Goal: Obtain resource: Download file/media

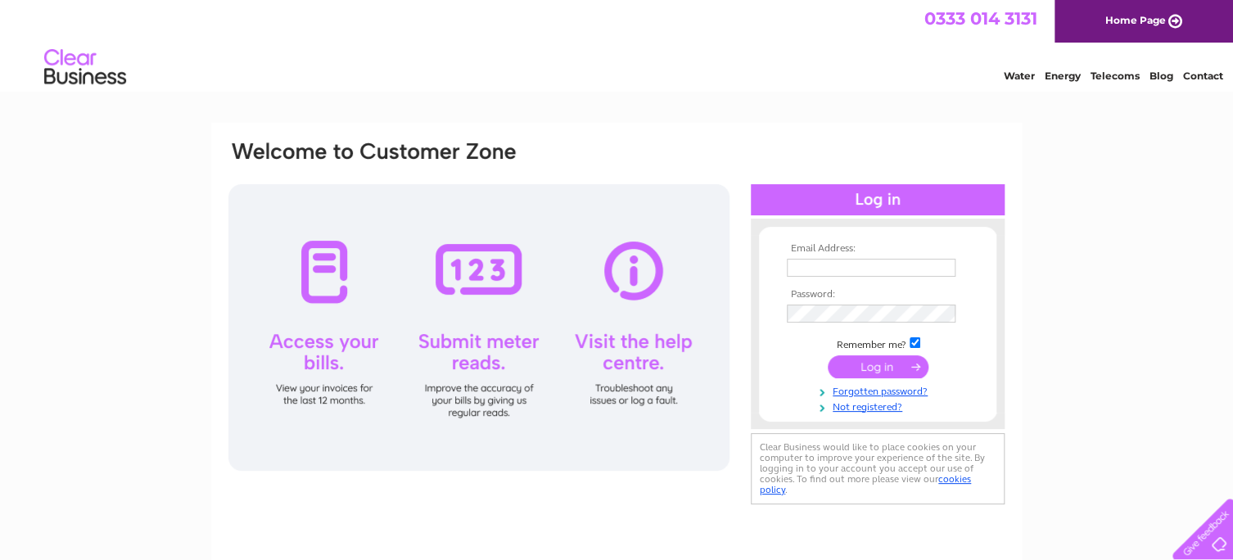
type input "karen@aerosafe.co.uk"
click at [872, 367] on input "submit" at bounding box center [877, 366] width 101 height 23
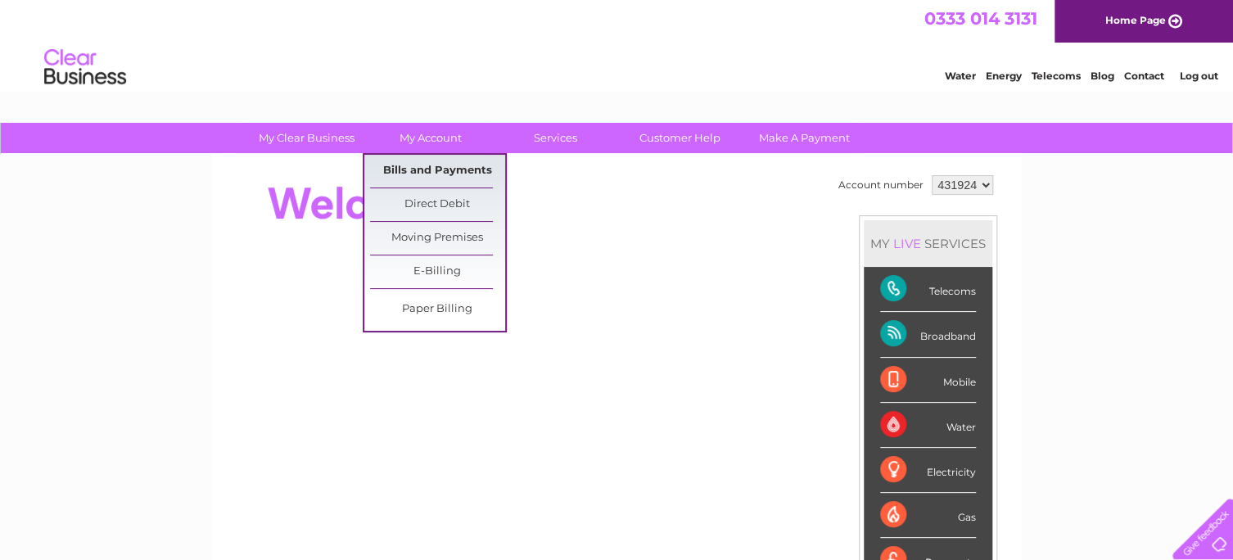
click at [416, 165] on link "Bills and Payments" at bounding box center [437, 171] width 135 height 33
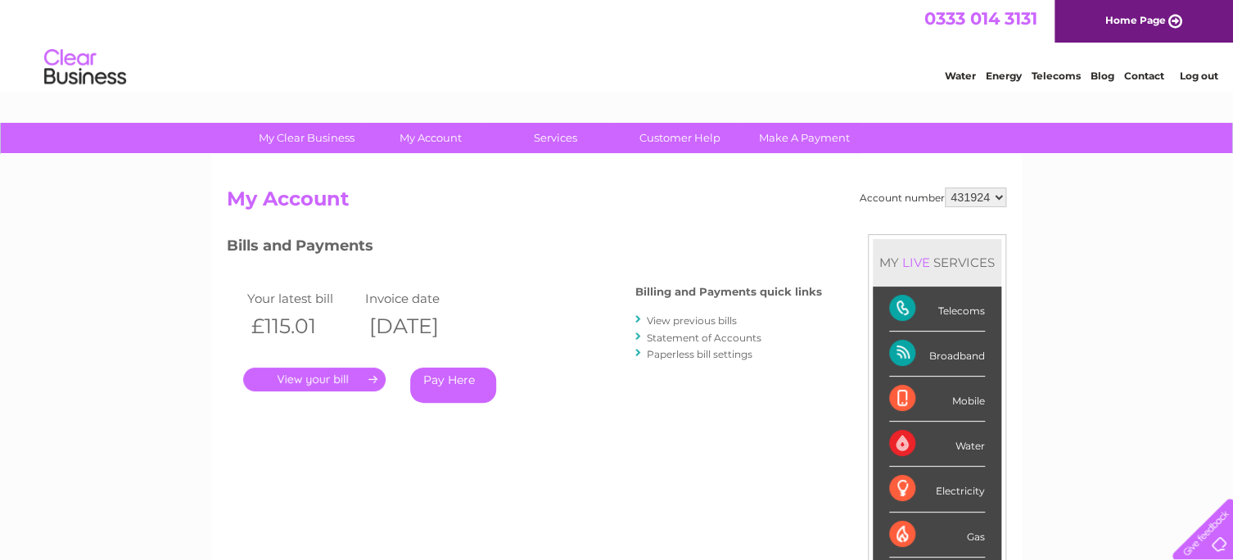
click at [317, 377] on link "." at bounding box center [314, 379] width 142 height 24
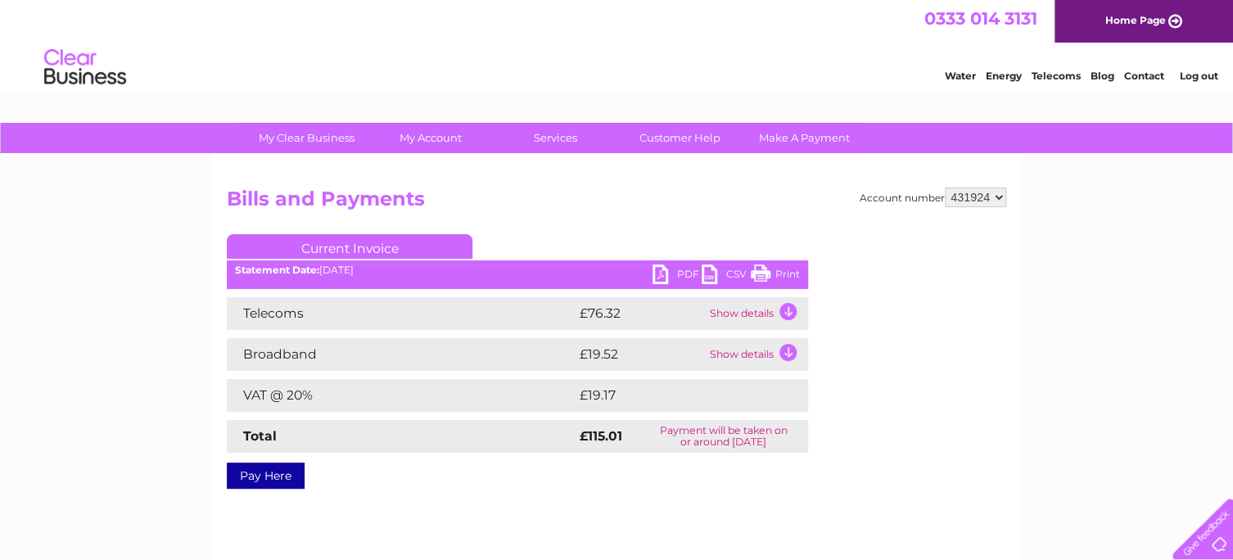
click at [660, 272] on link "PDF" at bounding box center [676, 276] width 49 height 24
click at [652, 264] on link "PDF" at bounding box center [676, 276] width 49 height 24
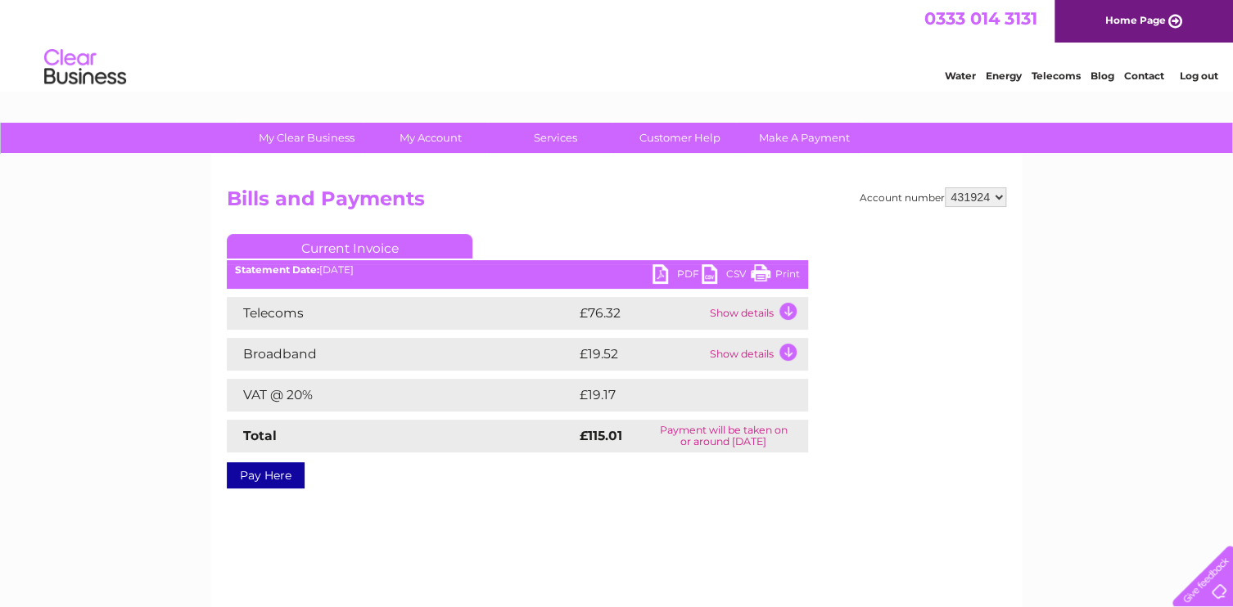
click at [1188, 73] on link "Log out" at bounding box center [1198, 76] width 38 height 12
